Goal: Information Seeking & Learning: Check status

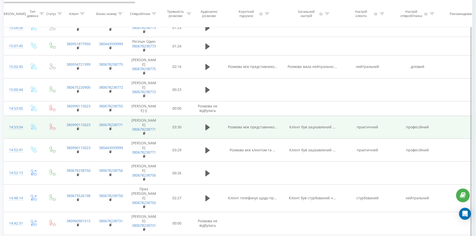
scroll to position [100, 0]
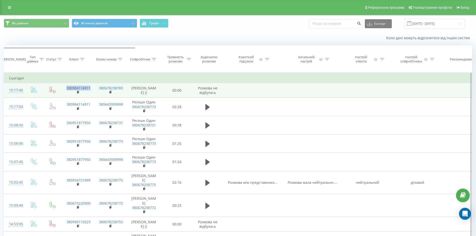
drag, startPoint x: 92, startPoint y: 91, endPoint x: 65, endPoint y: 90, distance: 27.0
click at [65, 90] on td "380984114911" at bounding box center [78, 90] width 33 height 15
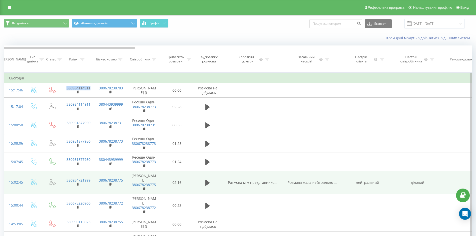
copy link "380984114911"
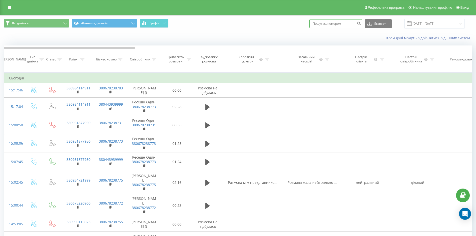
click at [326, 22] on input at bounding box center [336, 23] width 53 height 9
paste input "380984114911"
type input "380984114911"
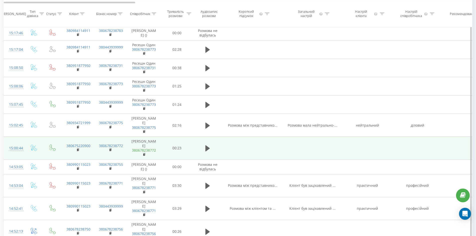
scroll to position [125, 0]
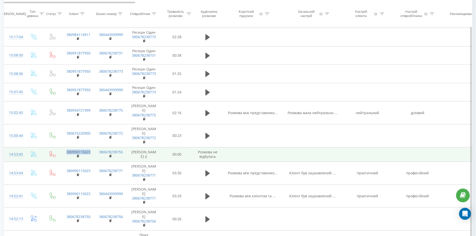
drag, startPoint x: 91, startPoint y: 152, endPoint x: 66, endPoint y: 153, distance: 24.8
click at [66, 153] on td "380990115023" at bounding box center [78, 154] width 33 height 15
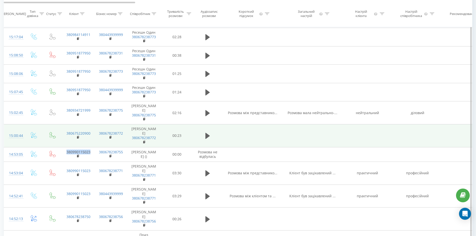
copy link "380990115023"
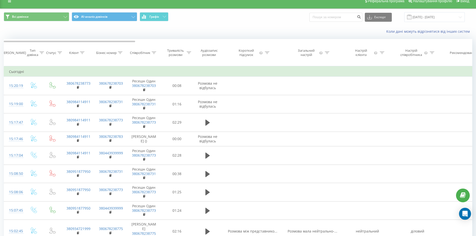
scroll to position [0, 0]
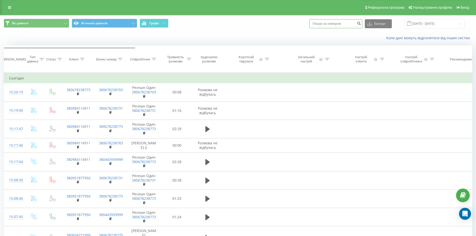
click at [333, 20] on input at bounding box center [336, 23] width 53 height 9
paste input "380990115023"
type input "380990115023"
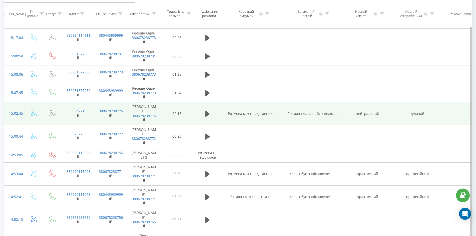
scroll to position [125, 0]
